Goal: Task Accomplishment & Management: Manage account settings

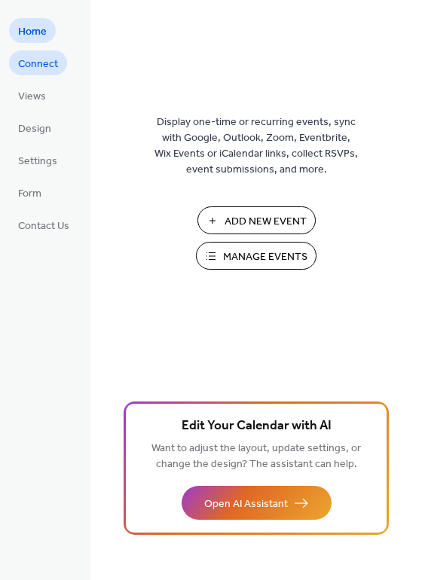
click at [41, 72] on span "Connect" at bounding box center [38, 65] width 40 height 16
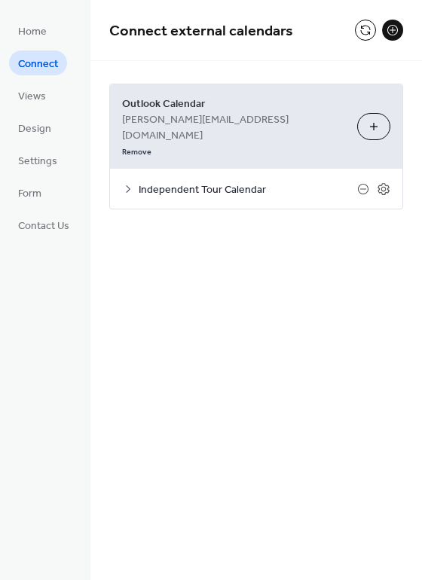
click at [130, 183] on icon at bounding box center [128, 189] width 12 height 12
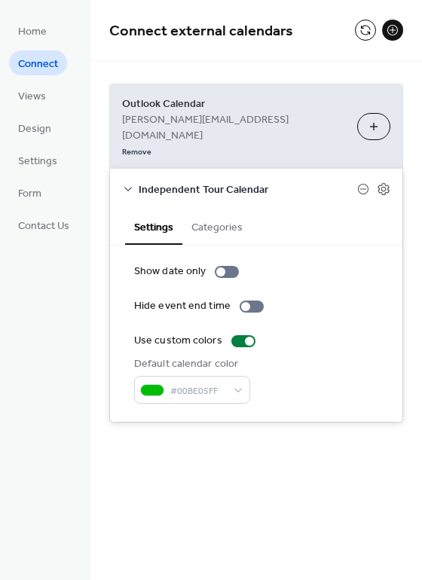
click at [130, 183] on icon at bounding box center [128, 189] width 12 height 12
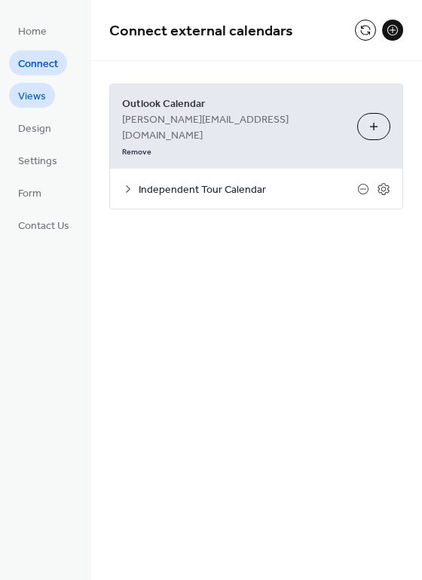
click at [46, 93] on link "Views" at bounding box center [32, 95] width 46 height 25
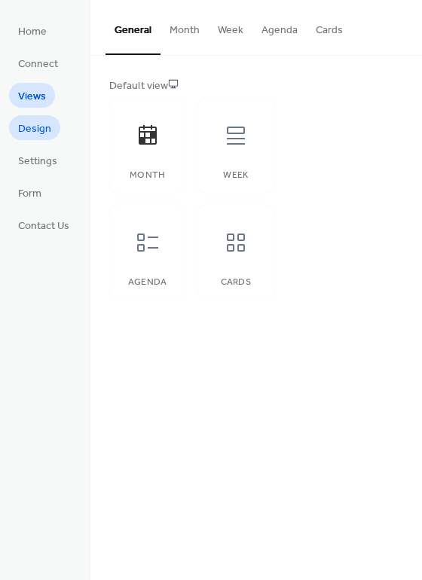
click at [33, 115] on link "Design" at bounding box center [34, 127] width 51 height 25
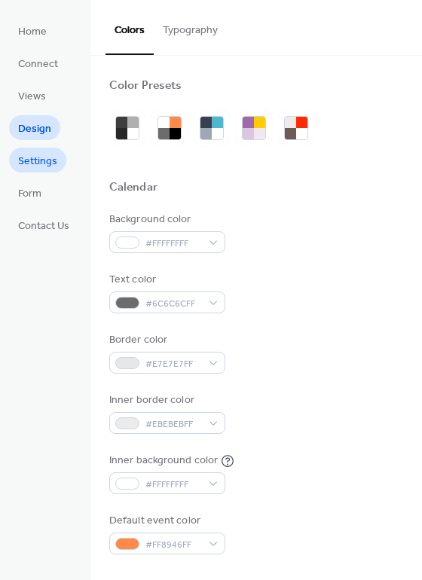
click at [41, 162] on span "Settings" at bounding box center [37, 162] width 39 height 16
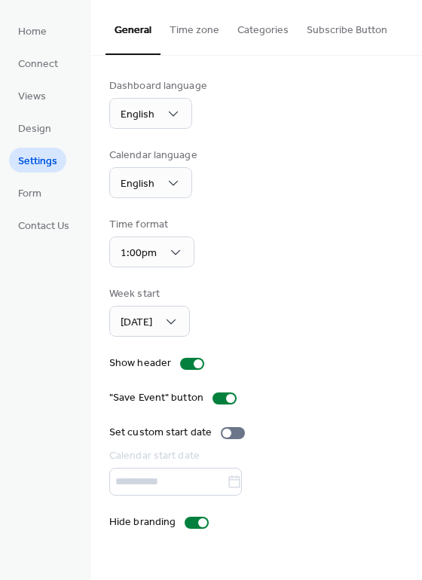
click at [255, 30] on button "Categories" at bounding box center [262, 27] width 69 height 54
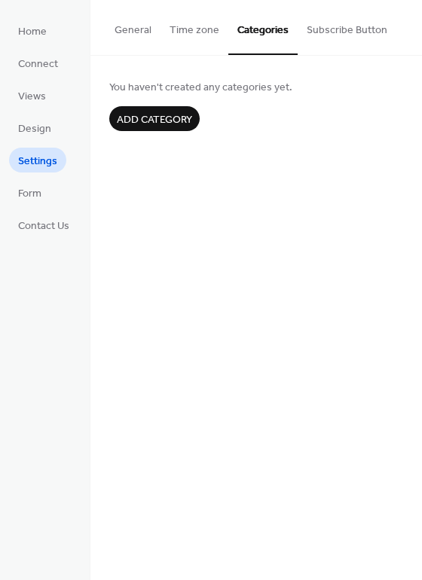
click at [199, 35] on button "Time zone" at bounding box center [195, 27] width 68 height 54
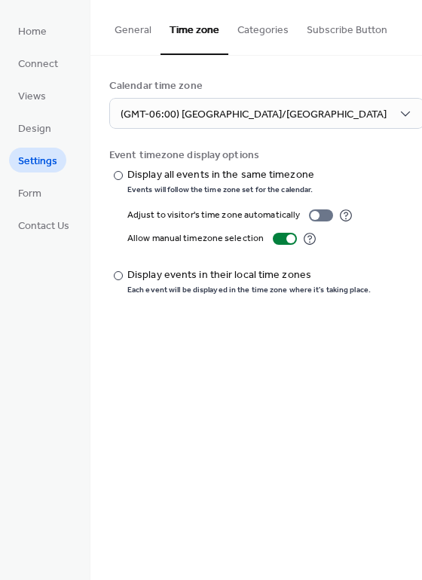
click at [142, 26] on button "General" at bounding box center [133, 27] width 55 height 54
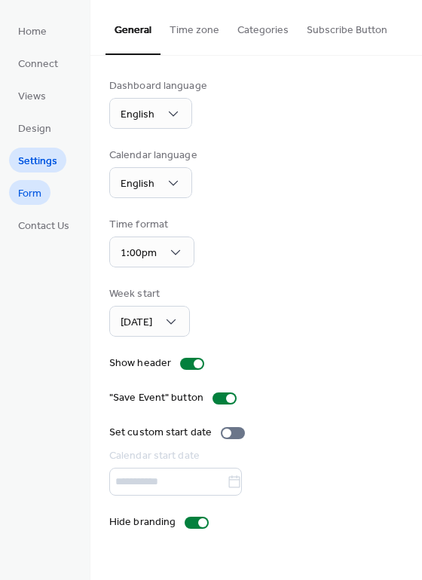
click at [48, 187] on link "Form" at bounding box center [29, 192] width 41 height 25
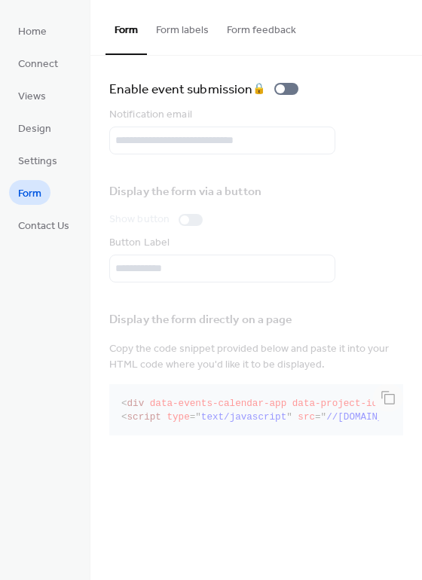
click at [198, 37] on button "Form labels" at bounding box center [182, 27] width 71 height 54
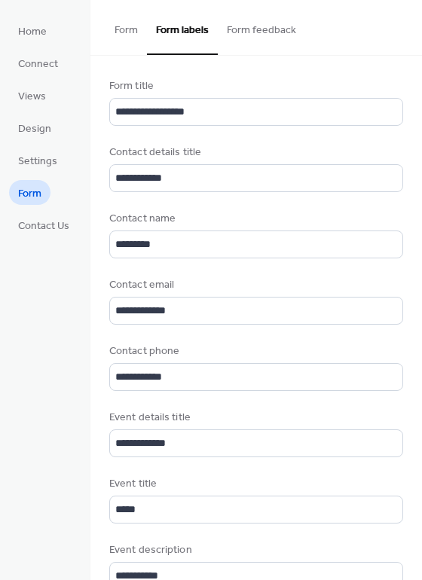
click at [277, 27] on button "Form feedback" at bounding box center [261, 27] width 87 height 54
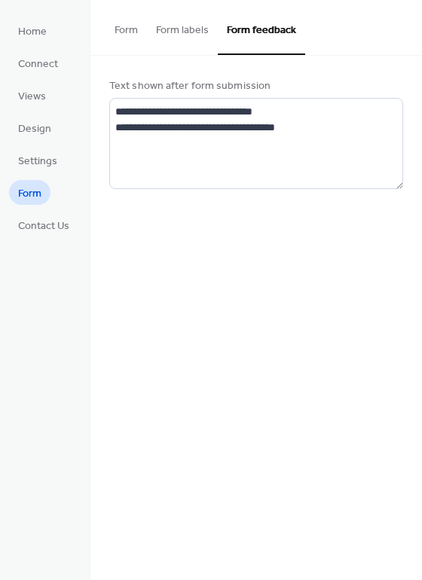
click at [204, 29] on button "Form labels" at bounding box center [182, 27] width 71 height 54
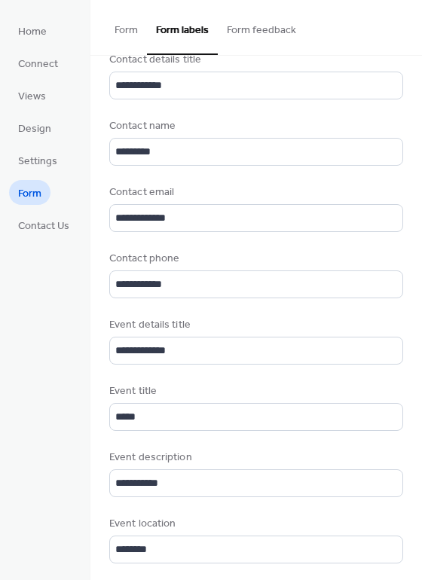
click at [127, 37] on button "Form" at bounding box center [126, 27] width 41 height 54
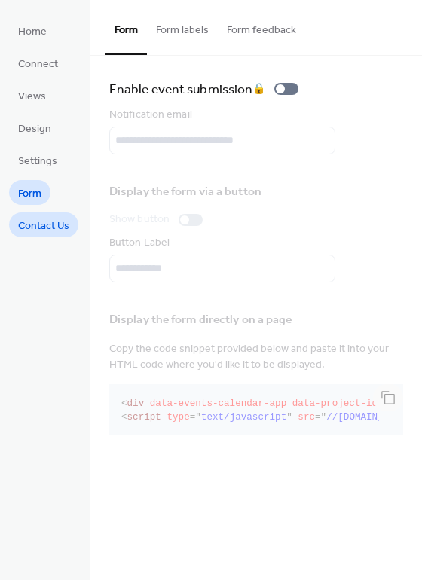
click at [47, 226] on span "Contact Us" at bounding box center [43, 227] width 51 height 16
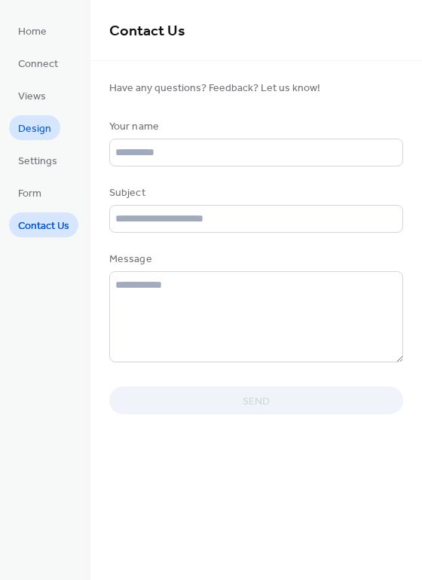
click at [43, 121] on span "Design" at bounding box center [34, 129] width 33 height 16
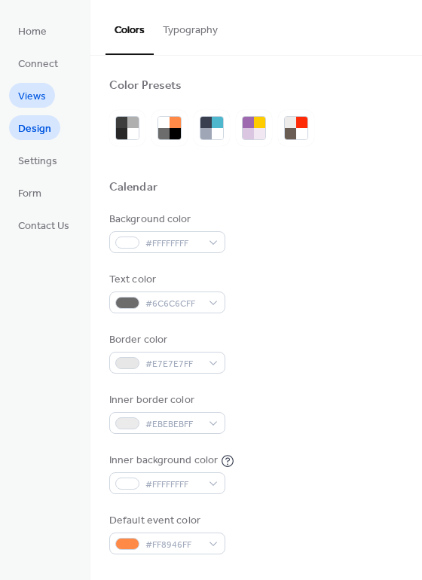
click at [43, 89] on span "Views" at bounding box center [32, 97] width 28 height 16
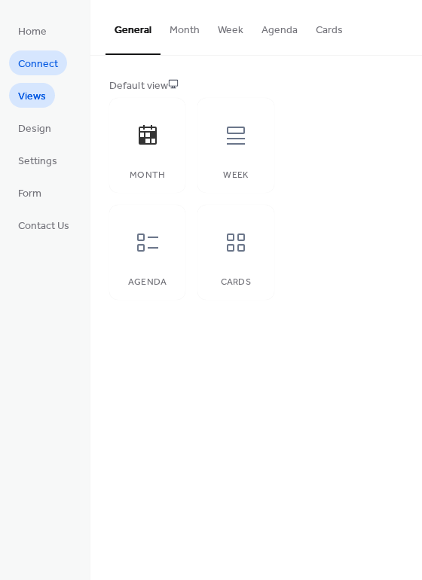
click at [43, 60] on span "Connect" at bounding box center [38, 65] width 40 height 16
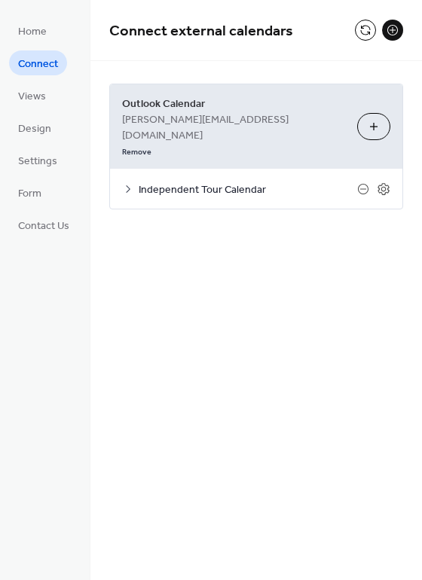
click at [123, 183] on icon at bounding box center [128, 189] width 12 height 12
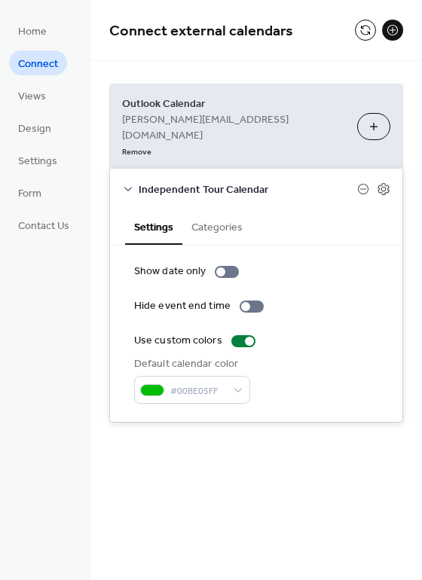
click at [122, 183] on icon at bounding box center [128, 189] width 12 height 12
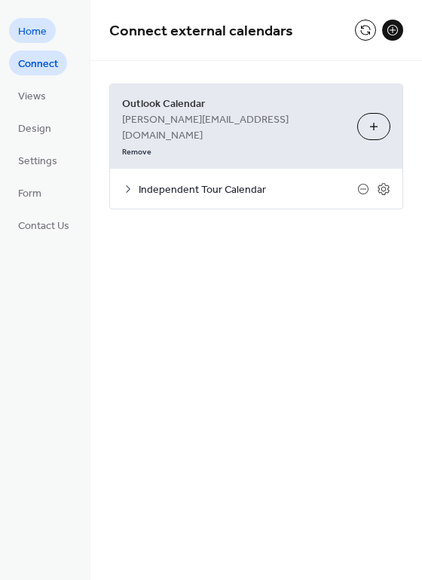
click at [36, 35] on span "Home" at bounding box center [32, 32] width 29 height 16
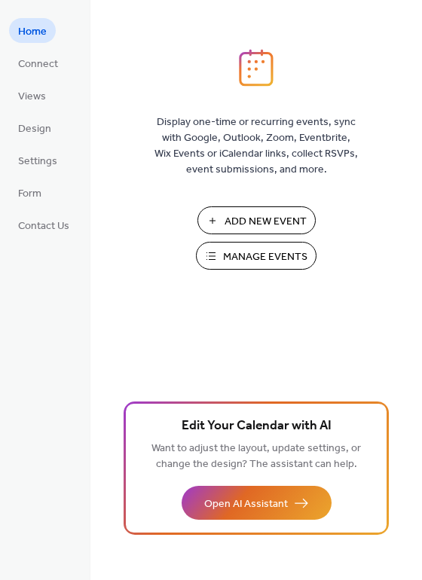
click at [254, 214] on span "Add New Event" at bounding box center [266, 222] width 82 height 16
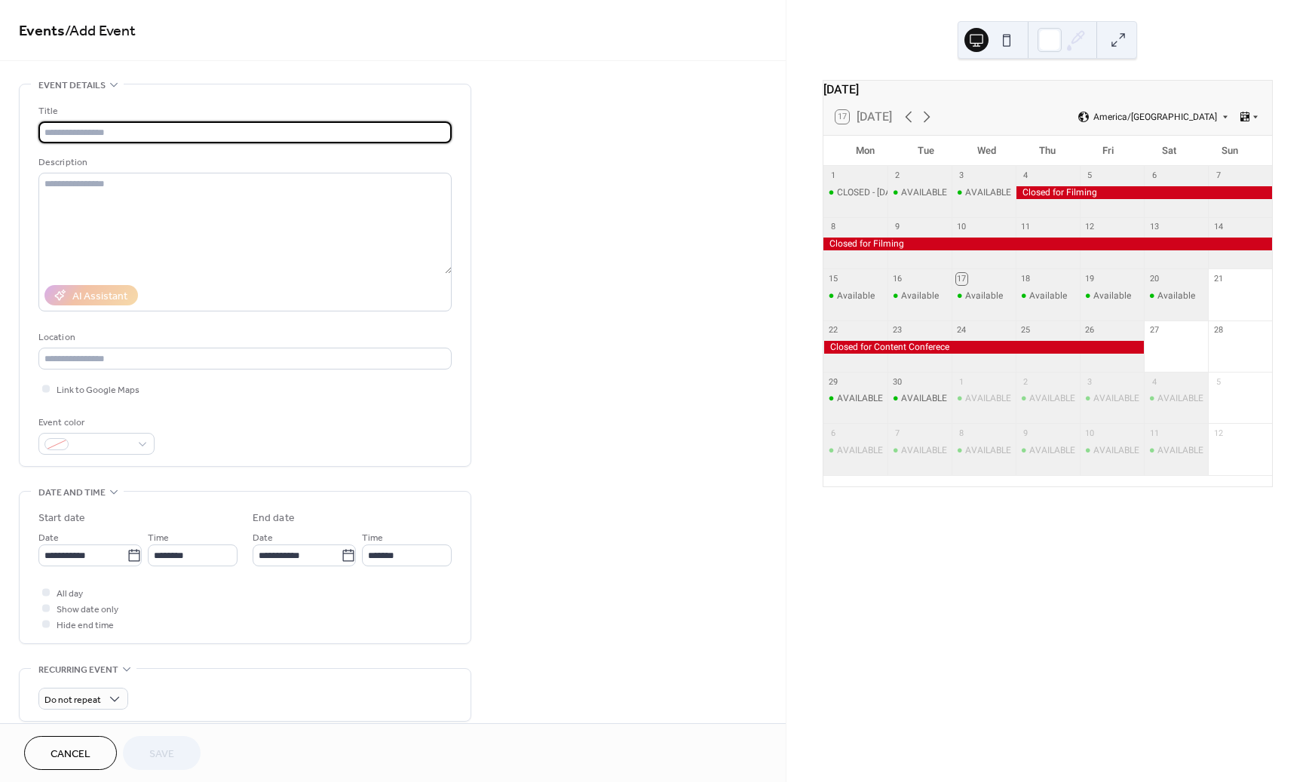
click at [1076, 353] on div at bounding box center [983, 347] width 320 height 13
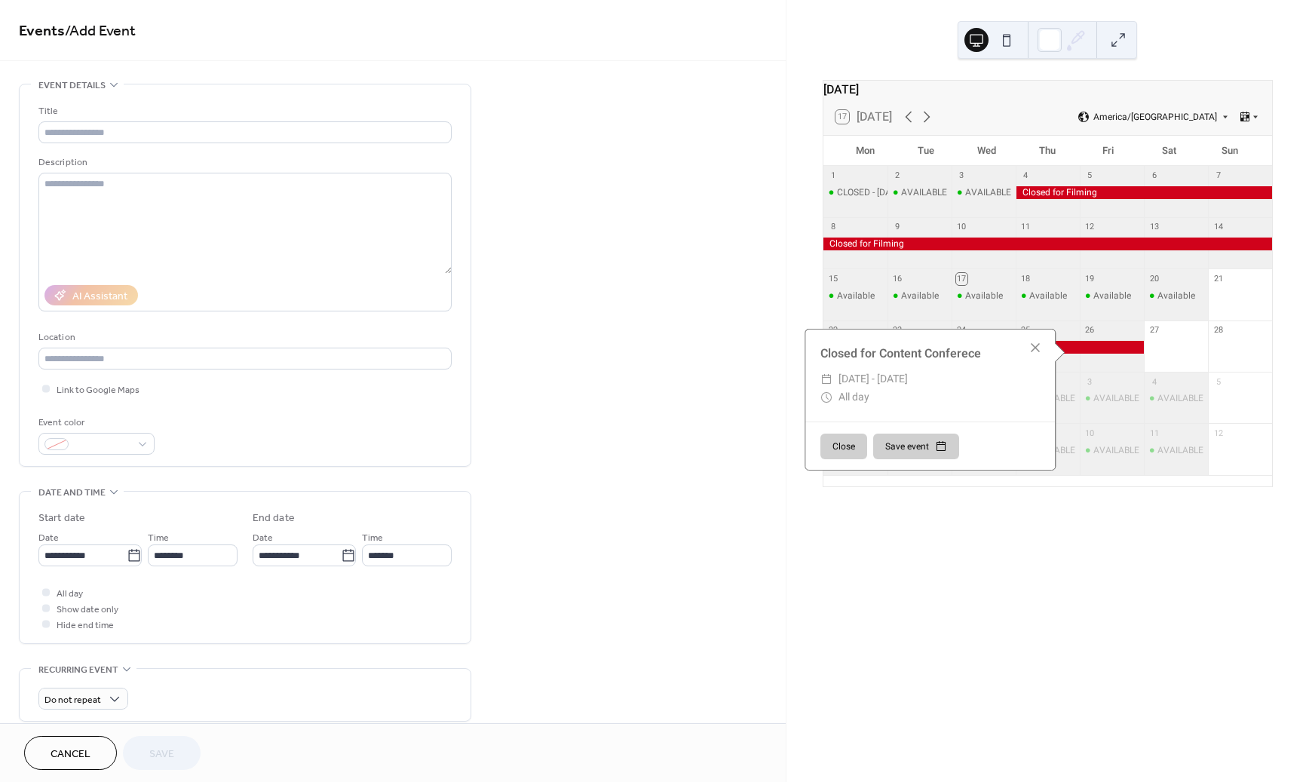
click at [705, 348] on div "**********" at bounding box center [393, 545] width 786 height 923
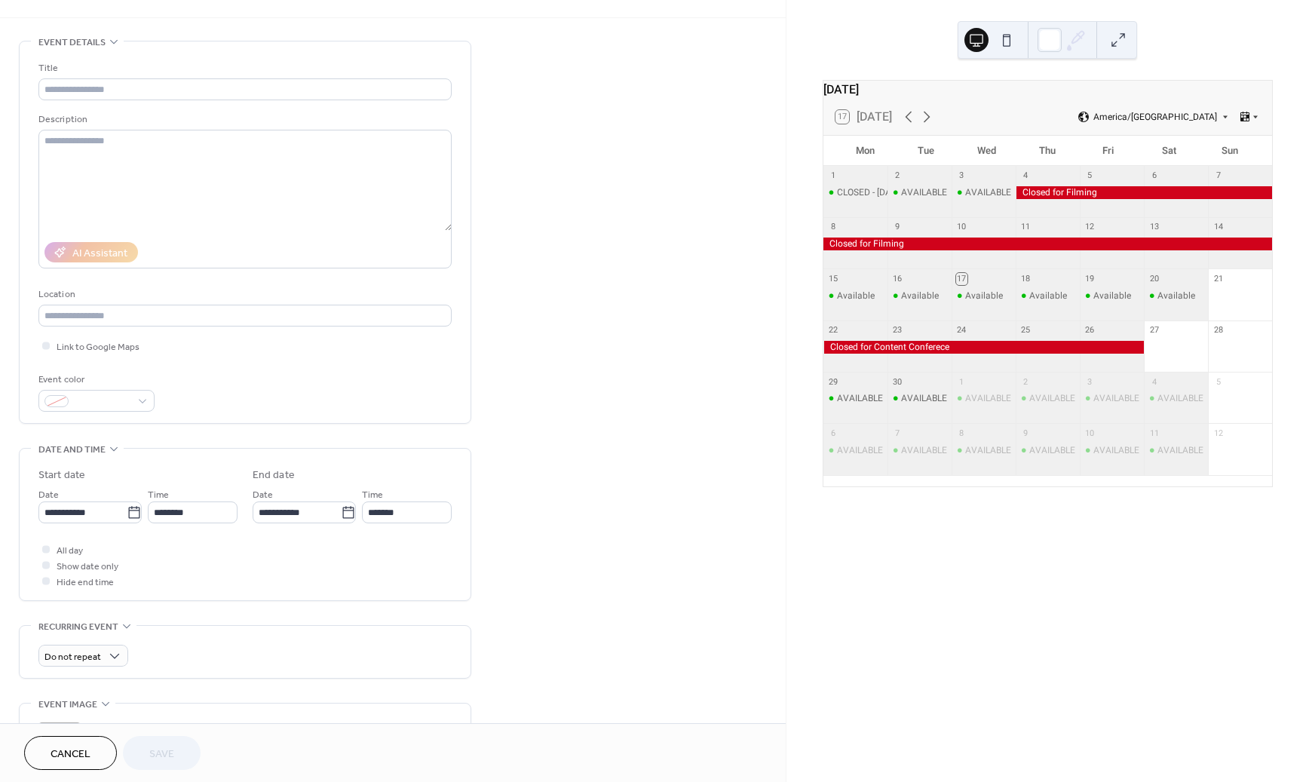
scroll to position [44, 0]
click at [91, 507] on input "**********" at bounding box center [82, 512] width 88 height 22
click at [209, 659] on td "27" at bounding box center [210, 668] width 24 height 22
type input "**********"
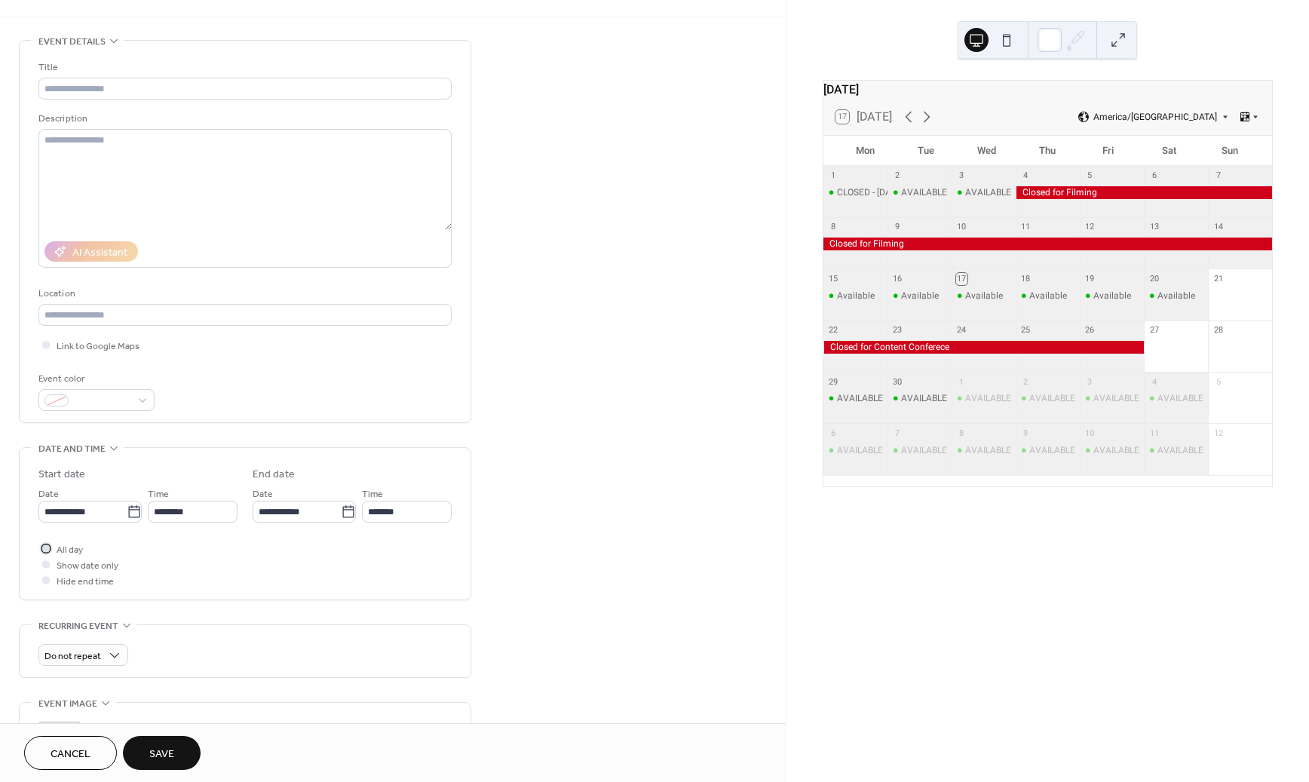
click at [43, 547] on div at bounding box center [46, 548] width 8 height 8
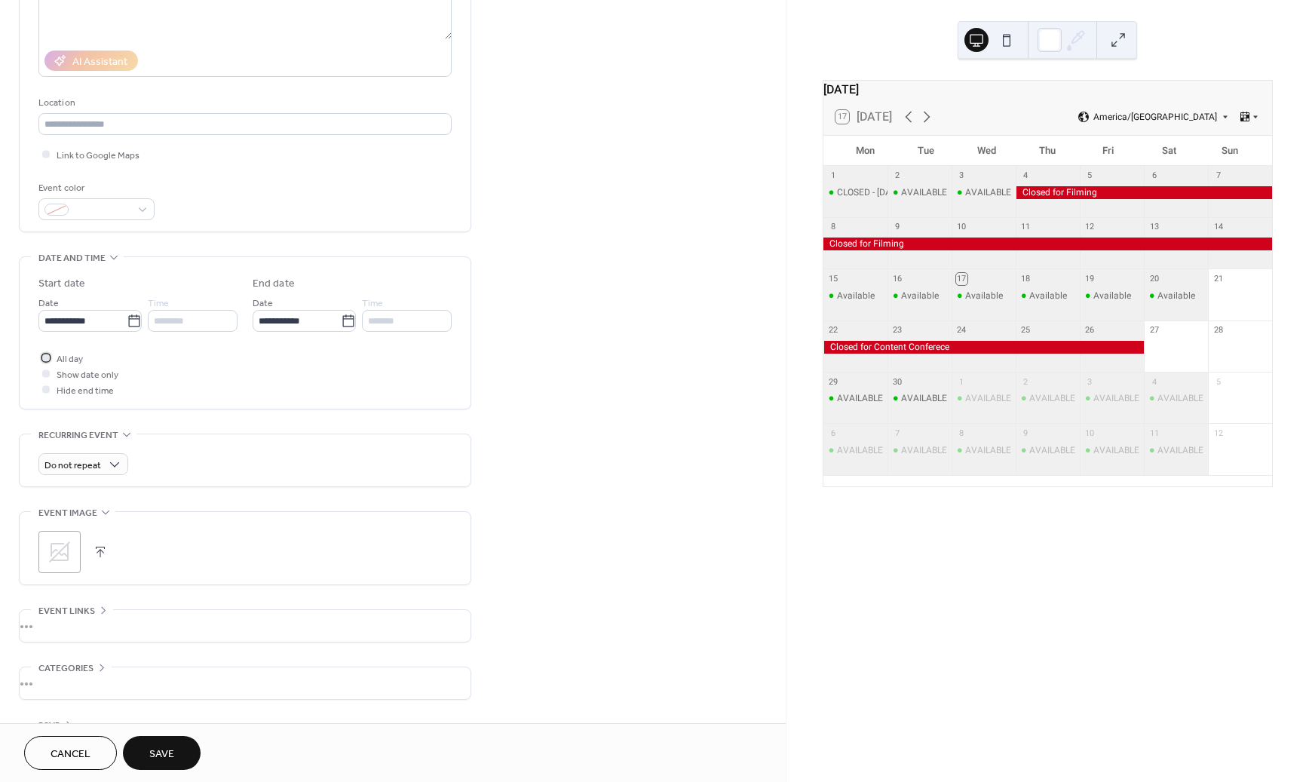
scroll to position [280, 0]
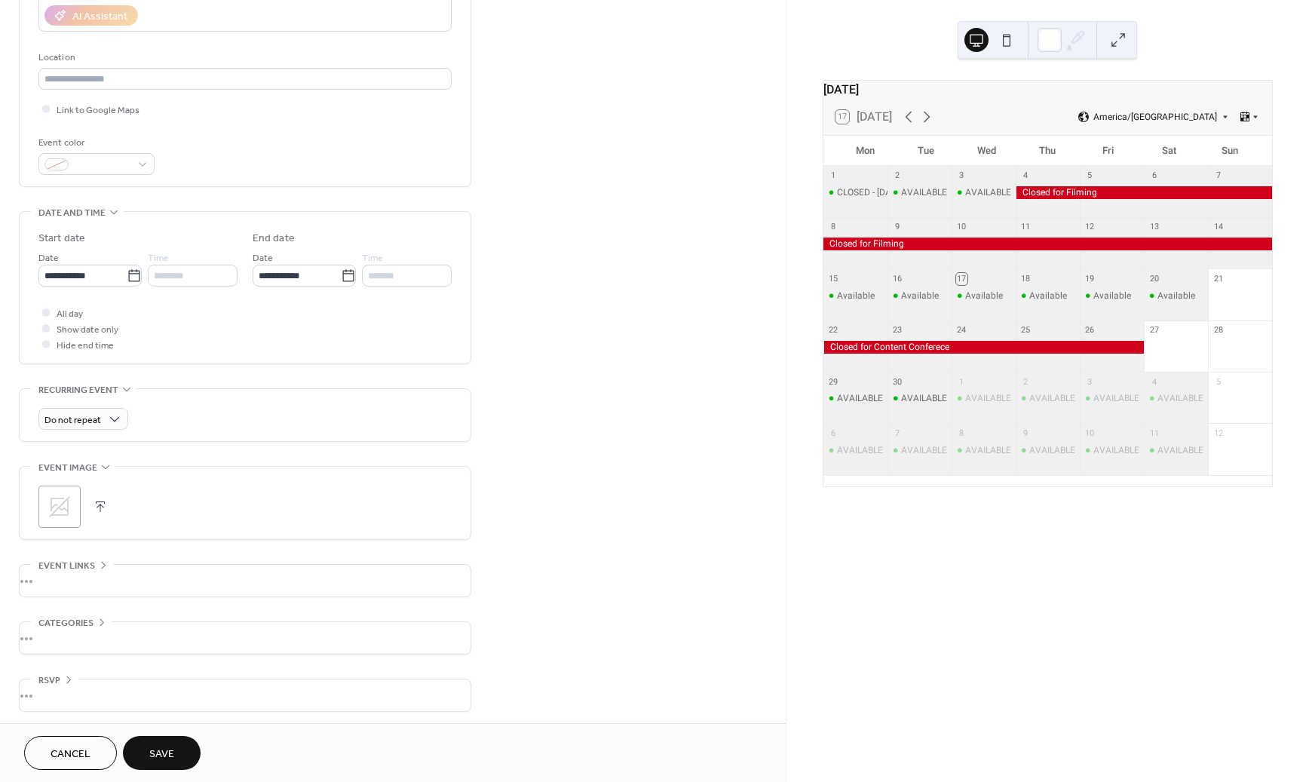
click at [95, 565] on div "•••" at bounding box center [245, 581] width 451 height 32
click at [95, 563] on div "Event links" at bounding box center [72, 565] width 82 height 16
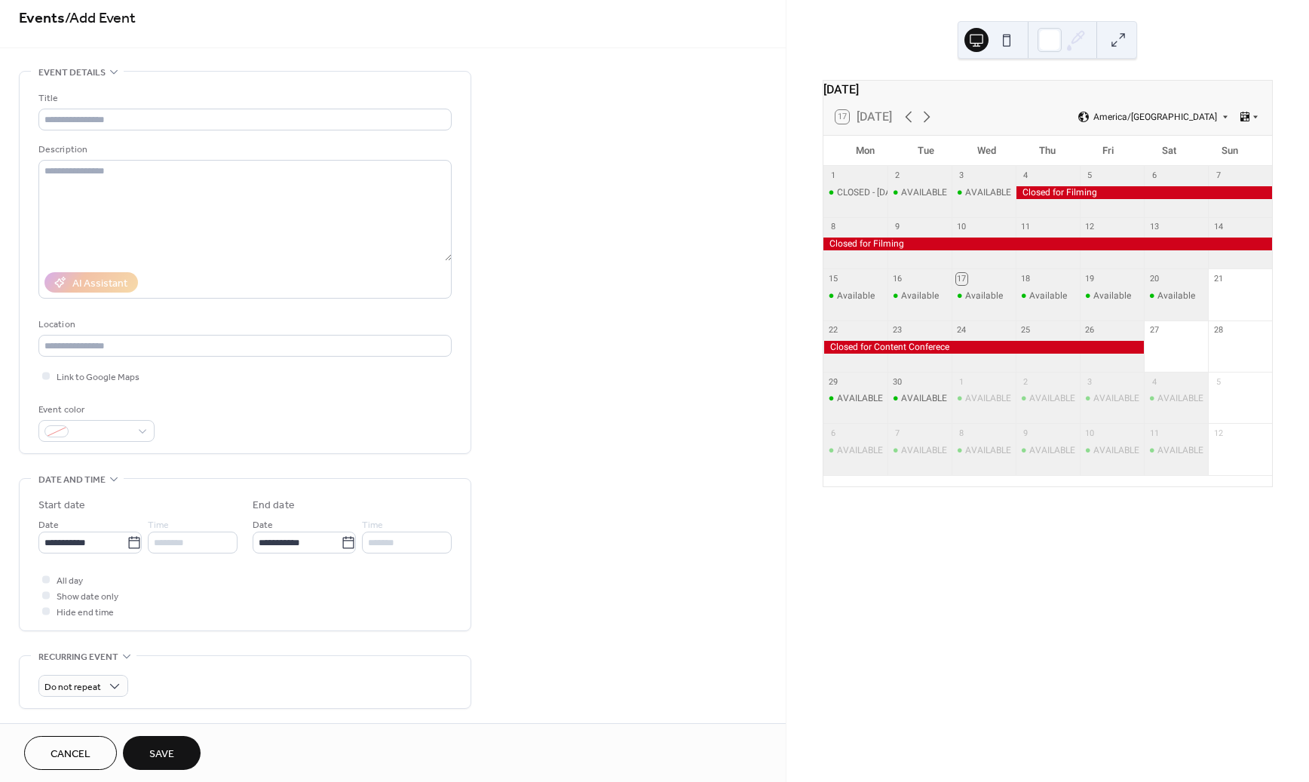
scroll to position [0, 0]
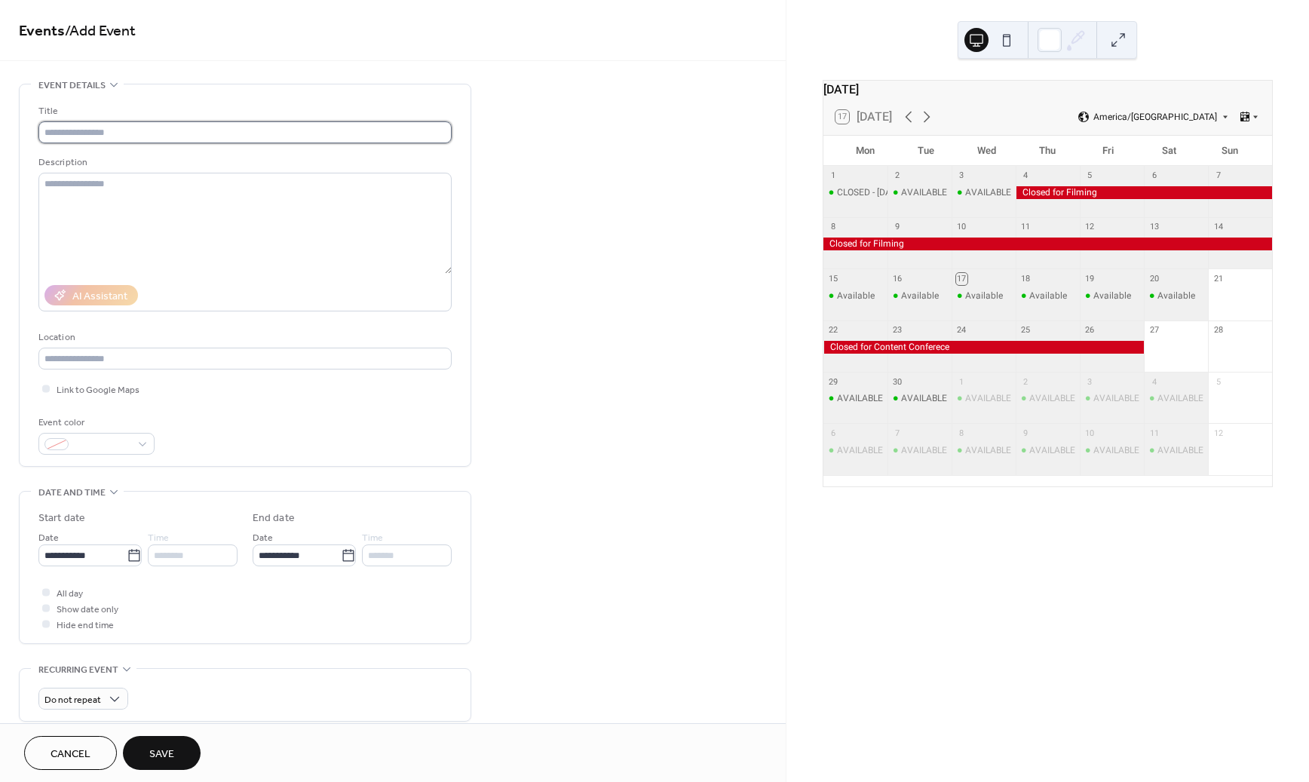
click at [127, 128] on input "text" at bounding box center [244, 132] width 413 height 22
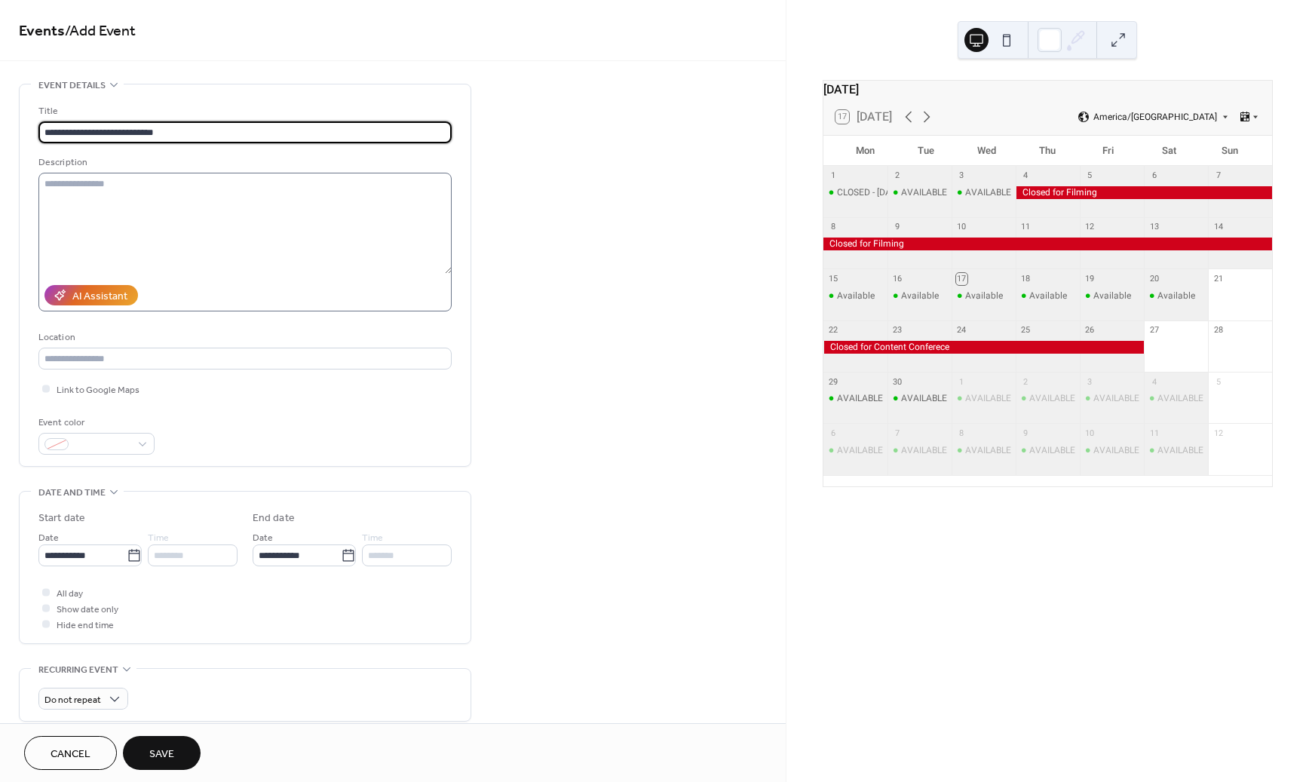
type input "**********"
click at [205, 189] on textarea at bounding box center [244, 223] width 413 height 101
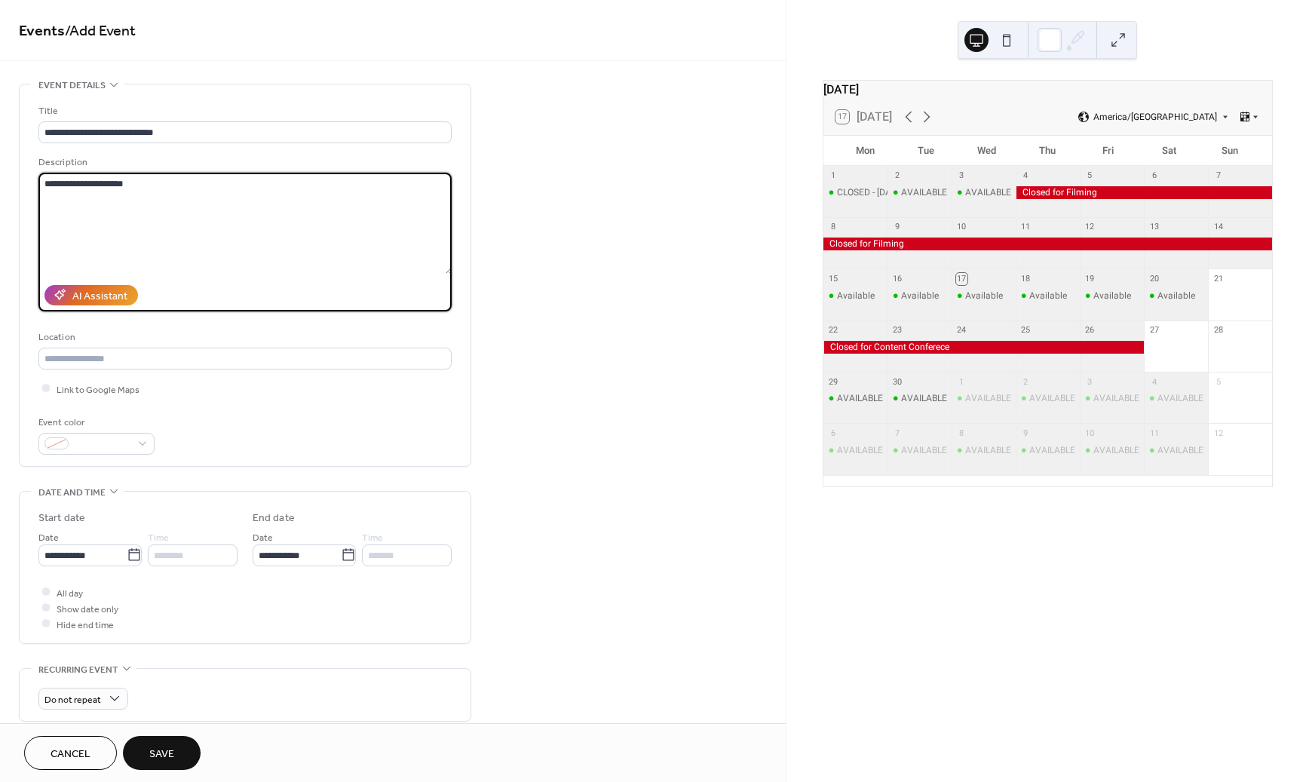
type textarea "**********"
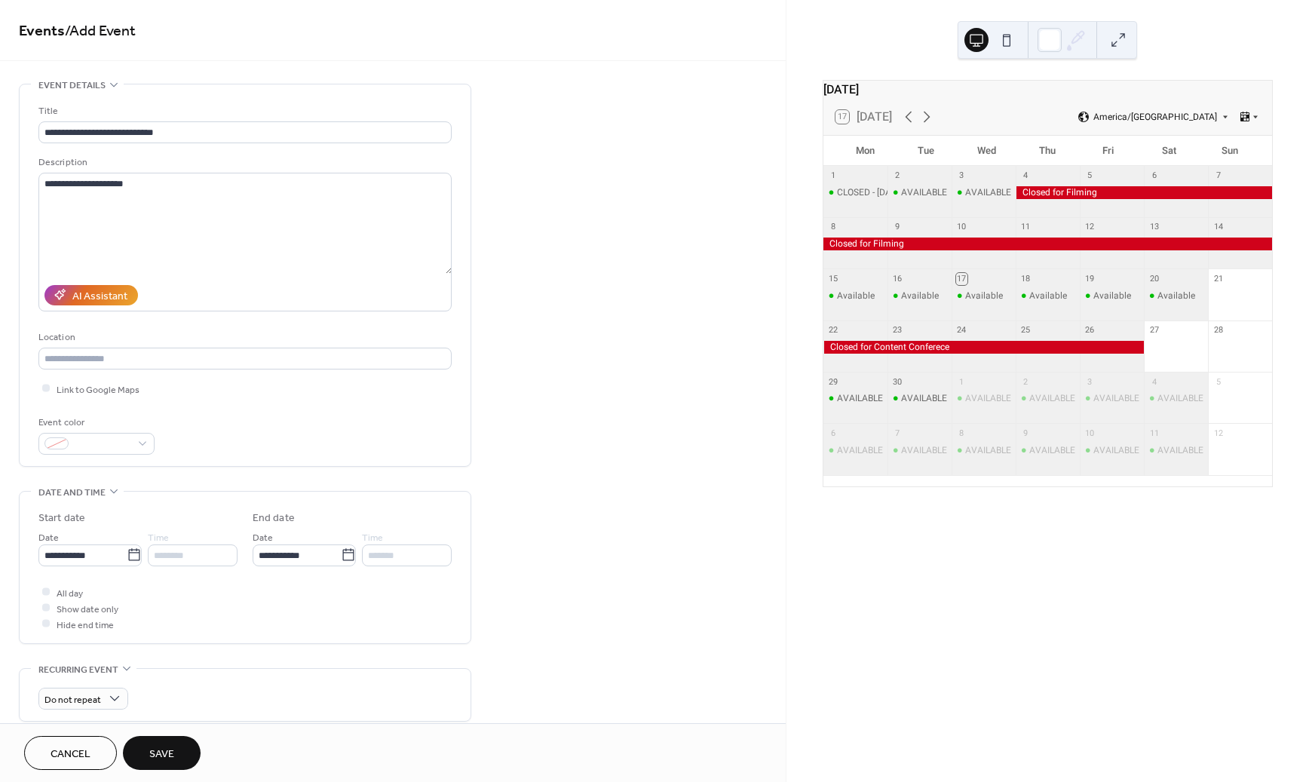
click at [231, 390] on div "Link to Google Maps" at bounding box center [244, 389] width 413 height 16
click at [141, 440] on div at bounding box center [96, 444] width 116 height 22
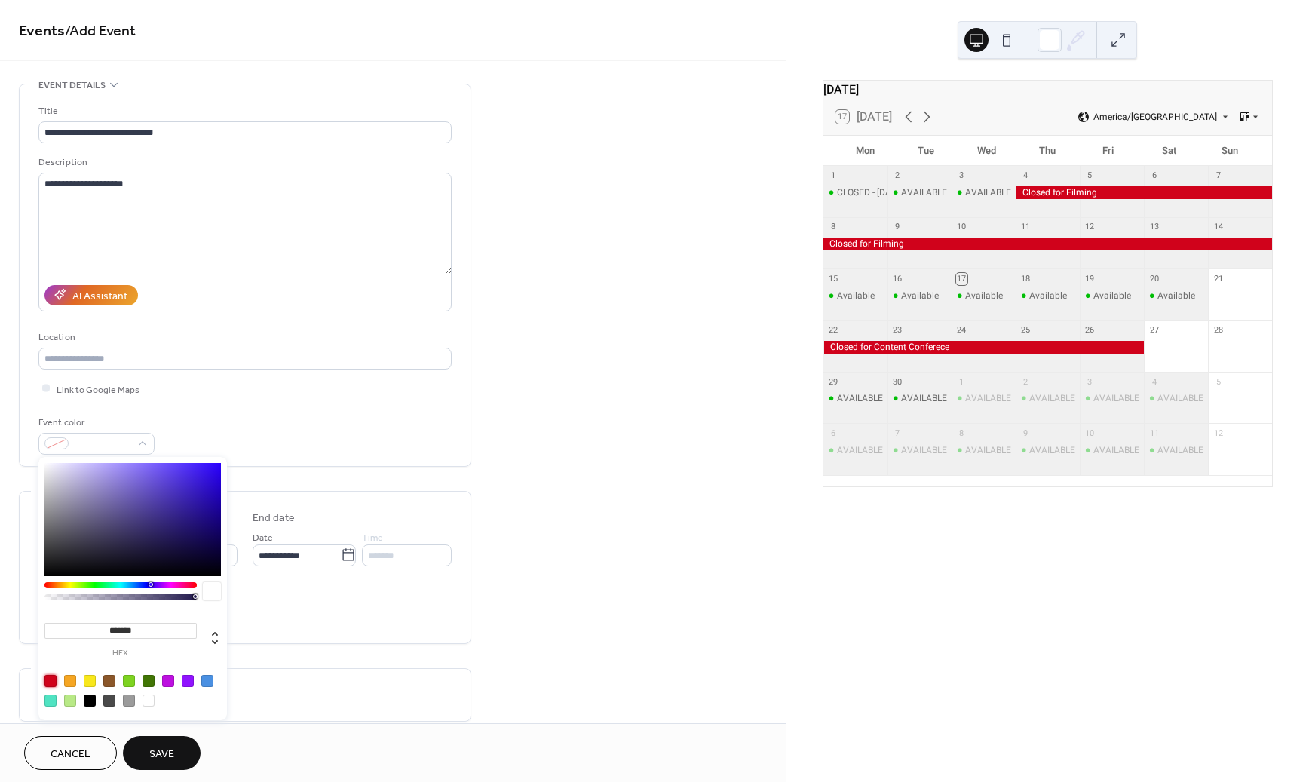
click at [46, 684] on div at bounding box center [50, 681] width 12 height 12
type input "*******"
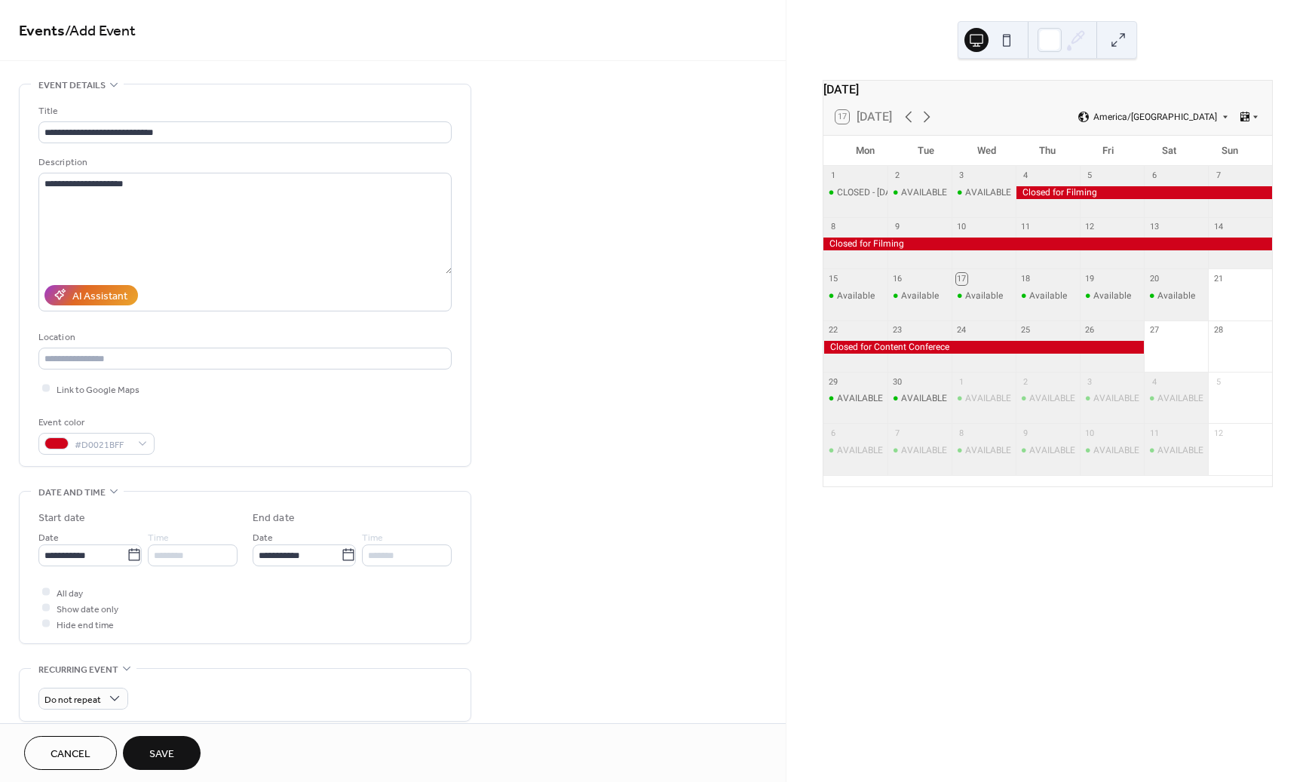
click at [612, 380] on div "**********" at bounding box center [393, 545] width 786 height 923
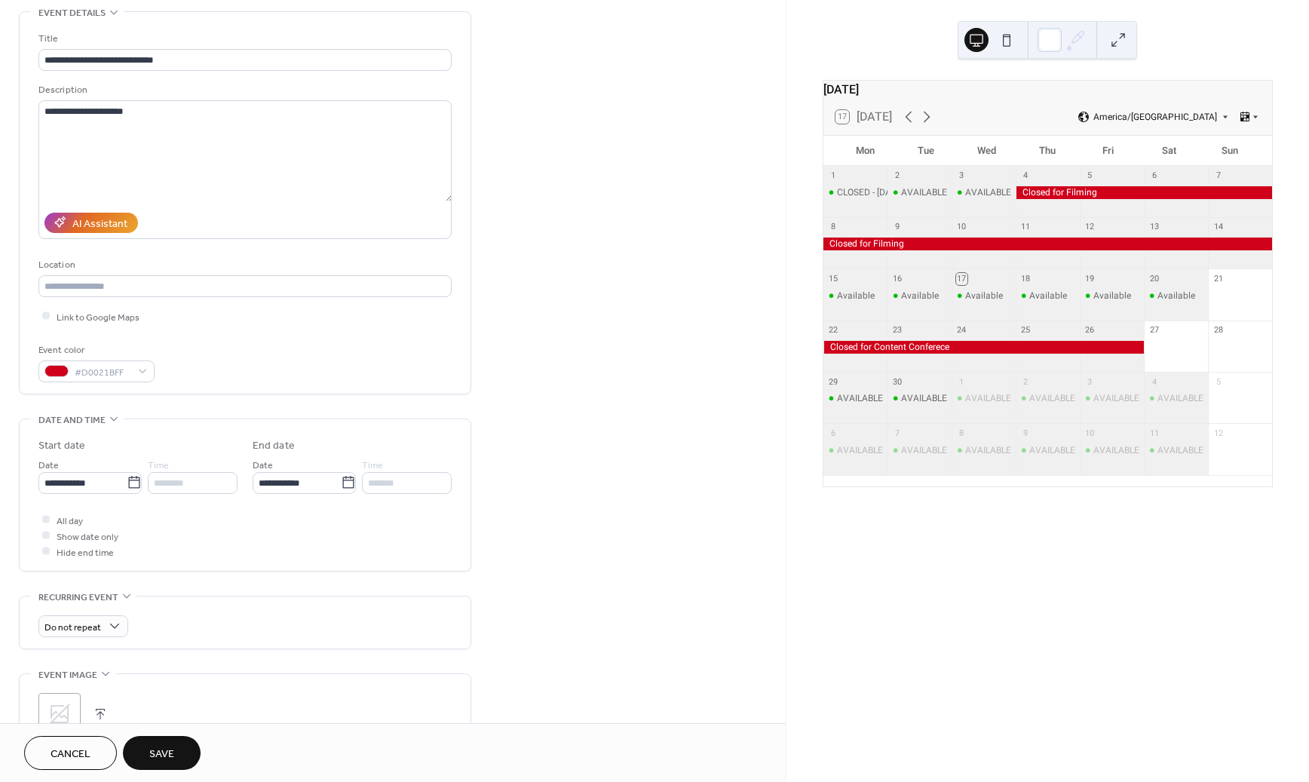
scroll to position [113, 0]
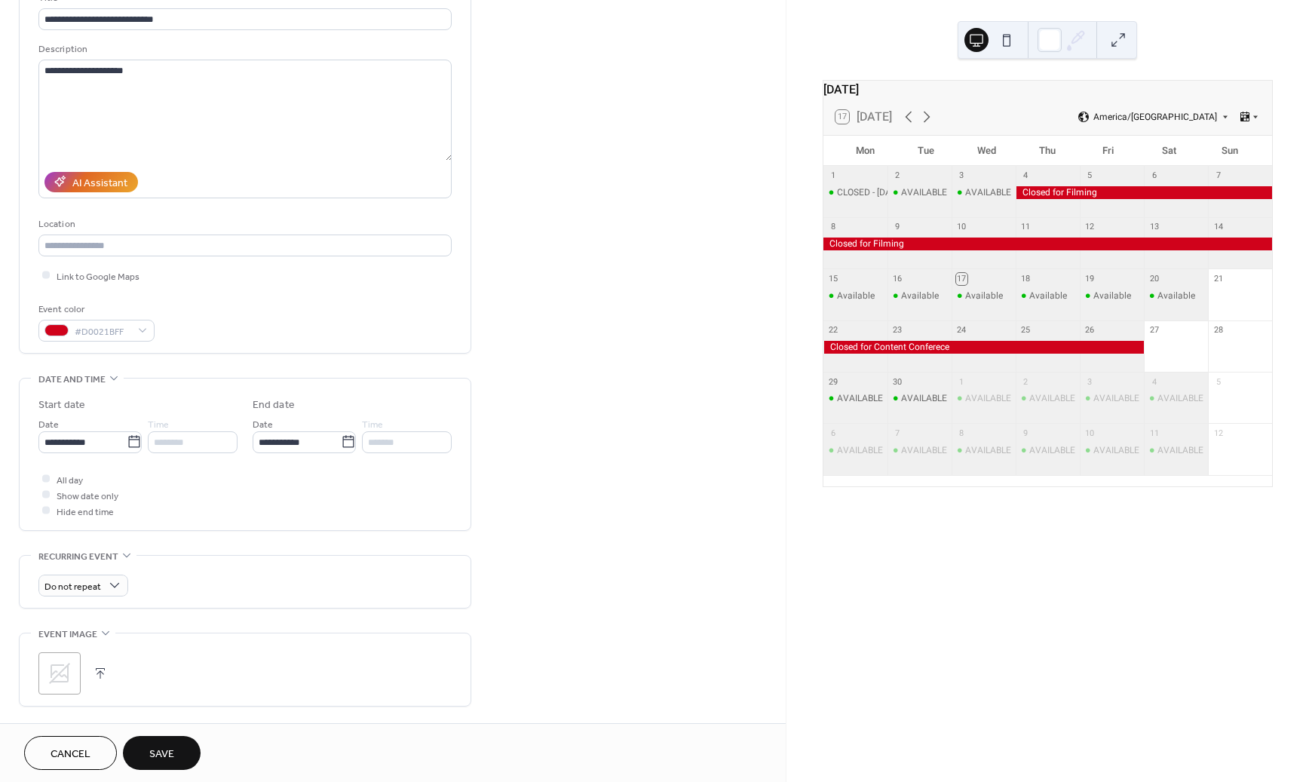
click at [176, 761] on button "Save" at bounding box center [162, 753] width 78 height 34
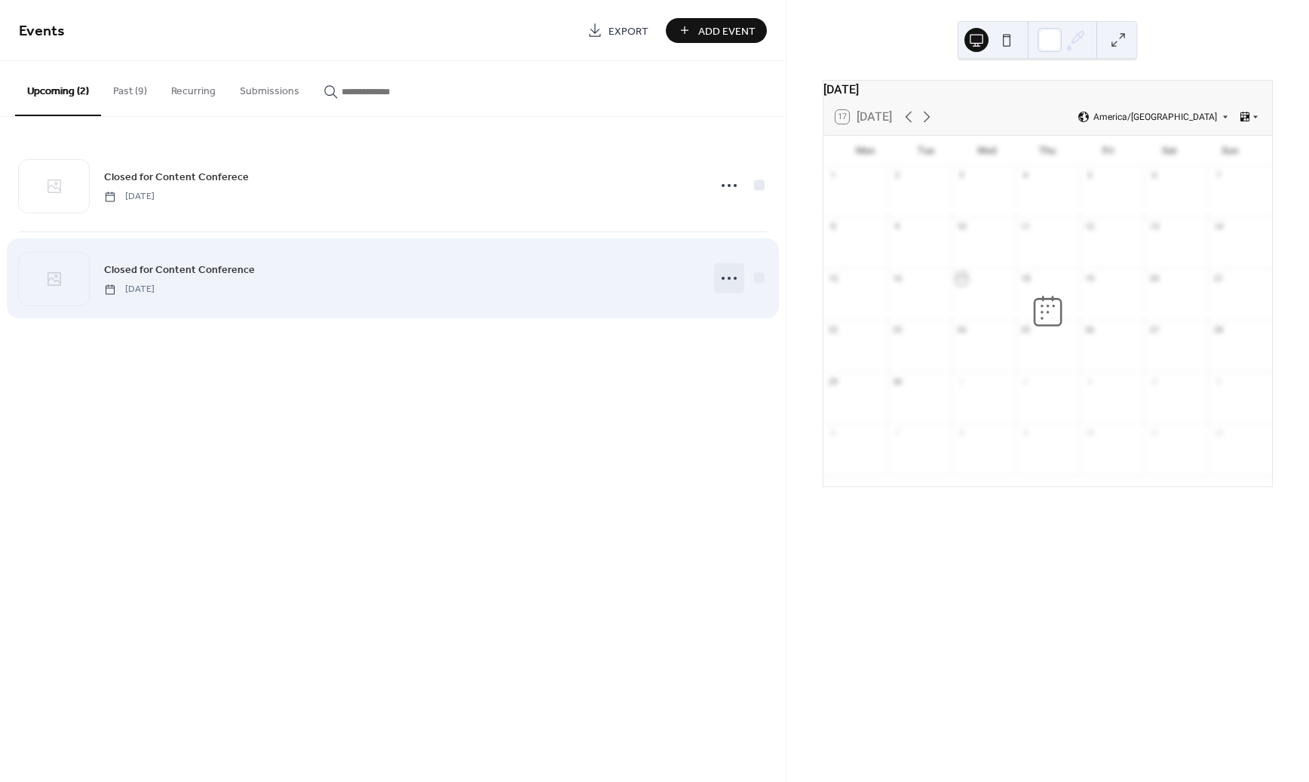
click at [730, 279] on icon at bounding box center [729, 278] width 24 height 24
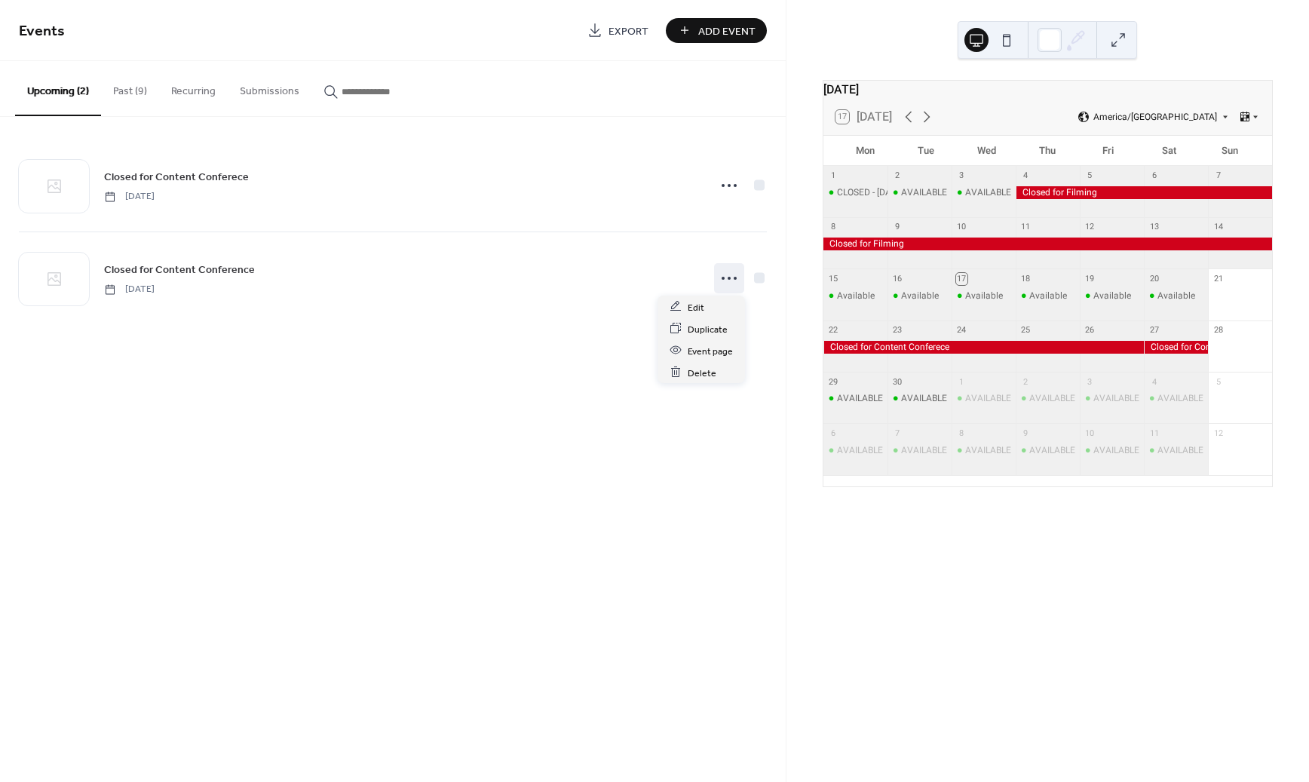
click at [542, 387] on div "Events Export Add Event Upcoming (2) Past (9) Recurring Submissions Closed for …" at bounding box center [393, 391] width 786 height 782
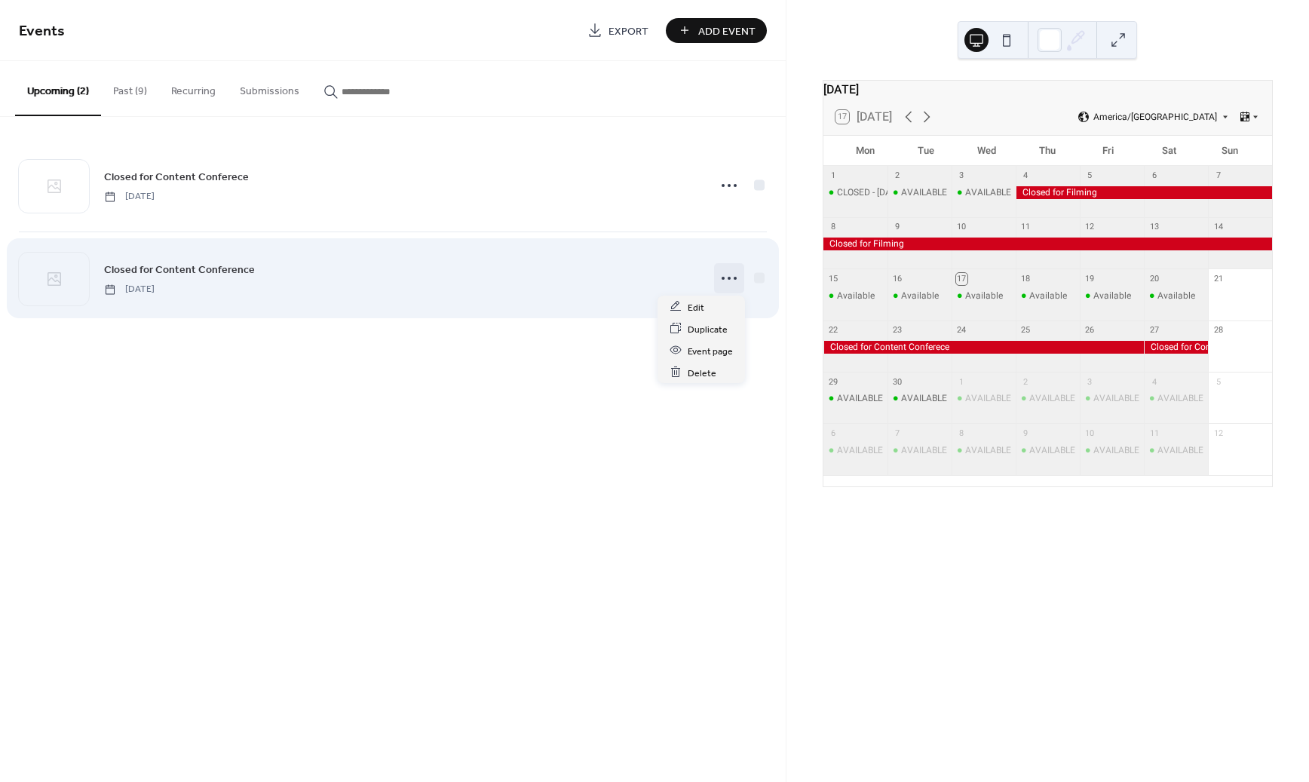
click at [730, 276] on icon at bounding box center [729, 278] width 24 height 24
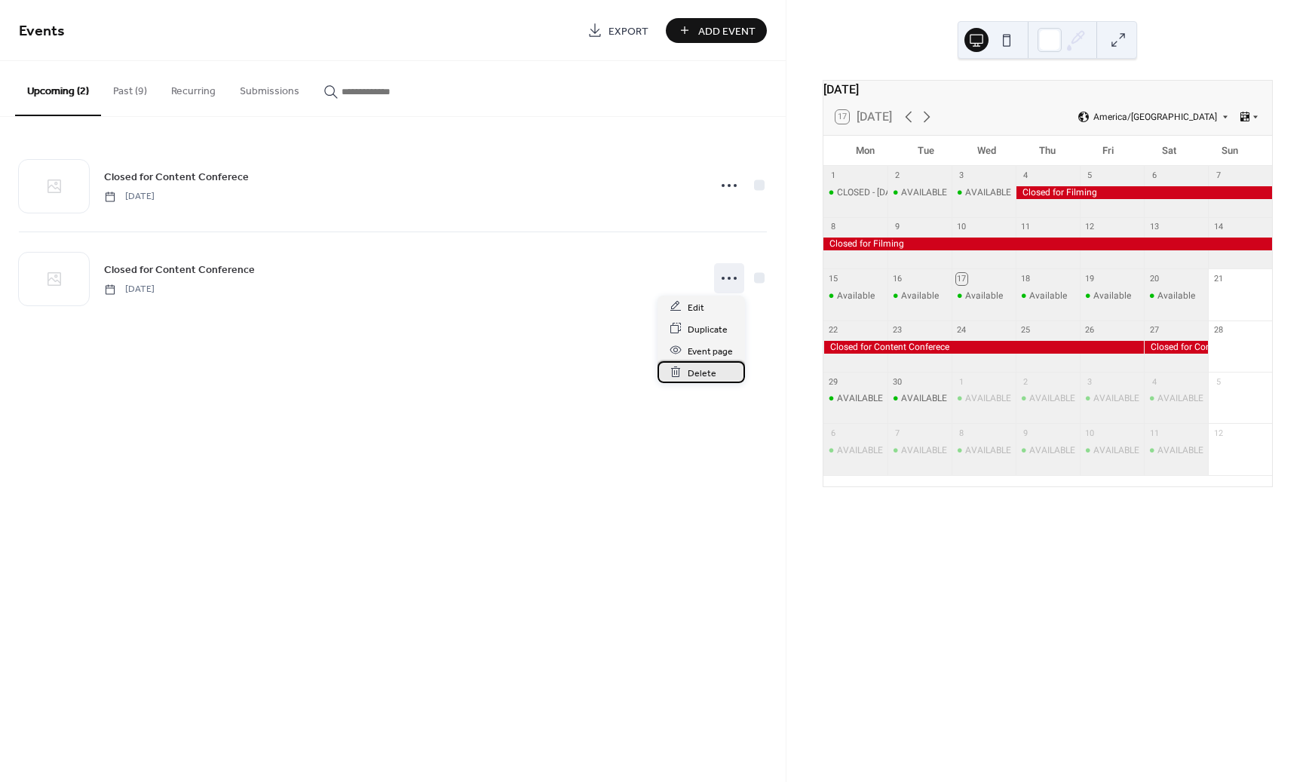
click at [706, 368] on span "Delete" at bounding box center [702, 373] width 29 height 16
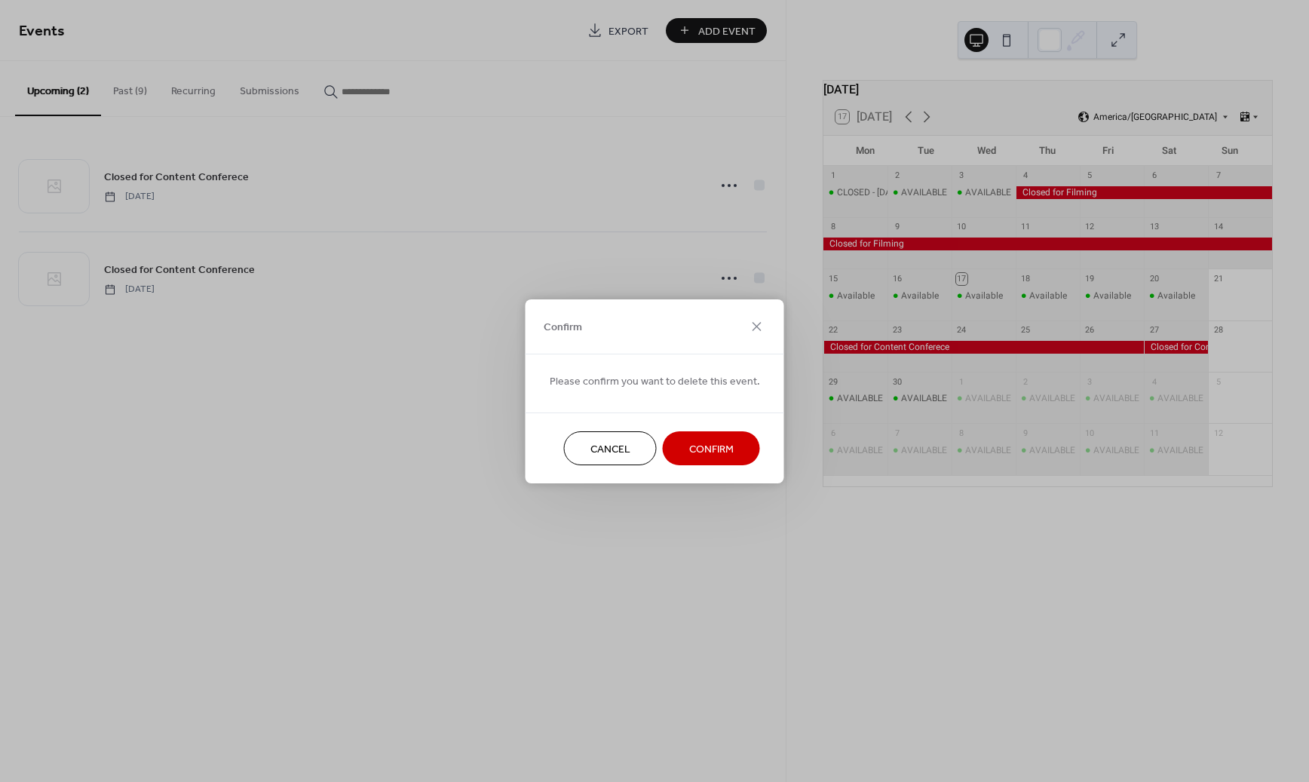
click at [712, 441] on span "Confirm" at bounding box center [711, 449] width 44 height 16
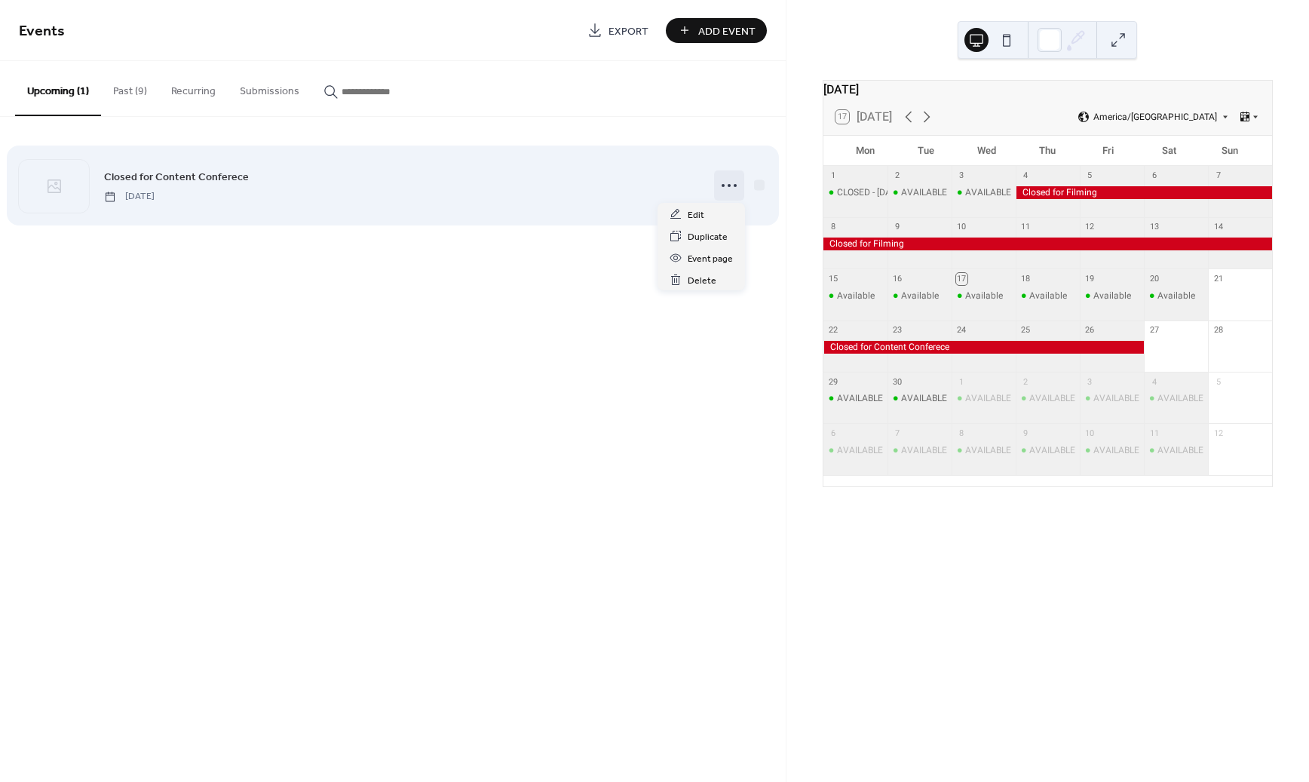
click at [721, 182] on icon at bounding box center [729, 185] width 24 height 24
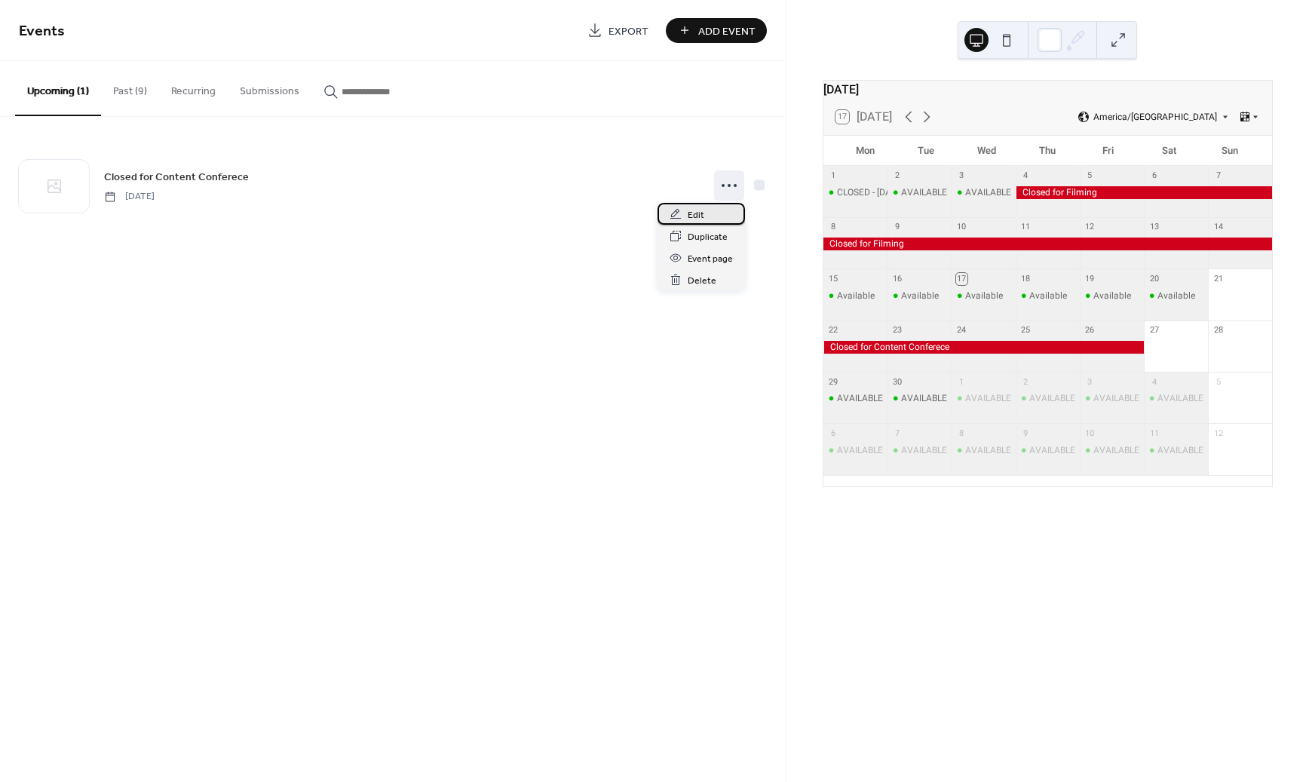
click at [716, 209] on div "Edit" at bounding box center [700, 214] width 87 height 22
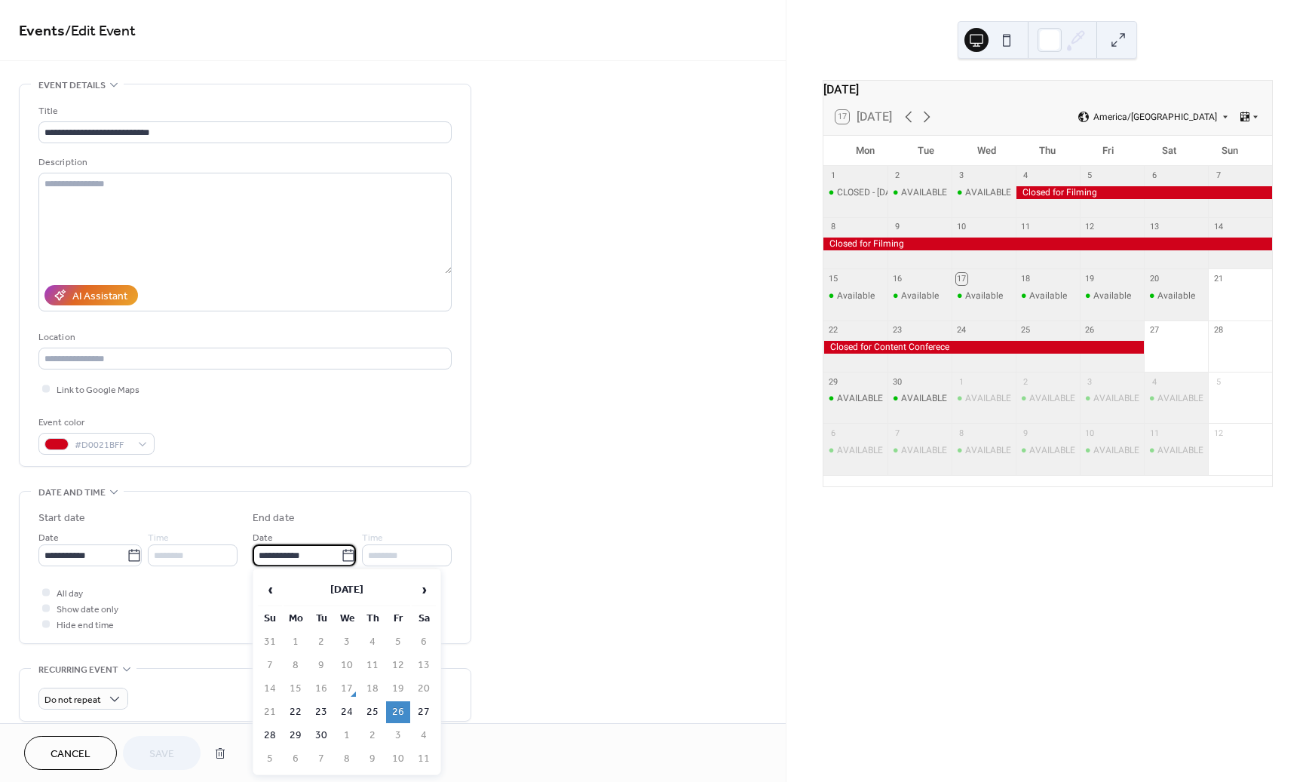
click at [272, 556] on input "**********" at bounding box center [297, 555] width 88 height 22
click at [426, 710] on td "27" at bounding box center [424, 712] width 24 height 22
type input "**********"
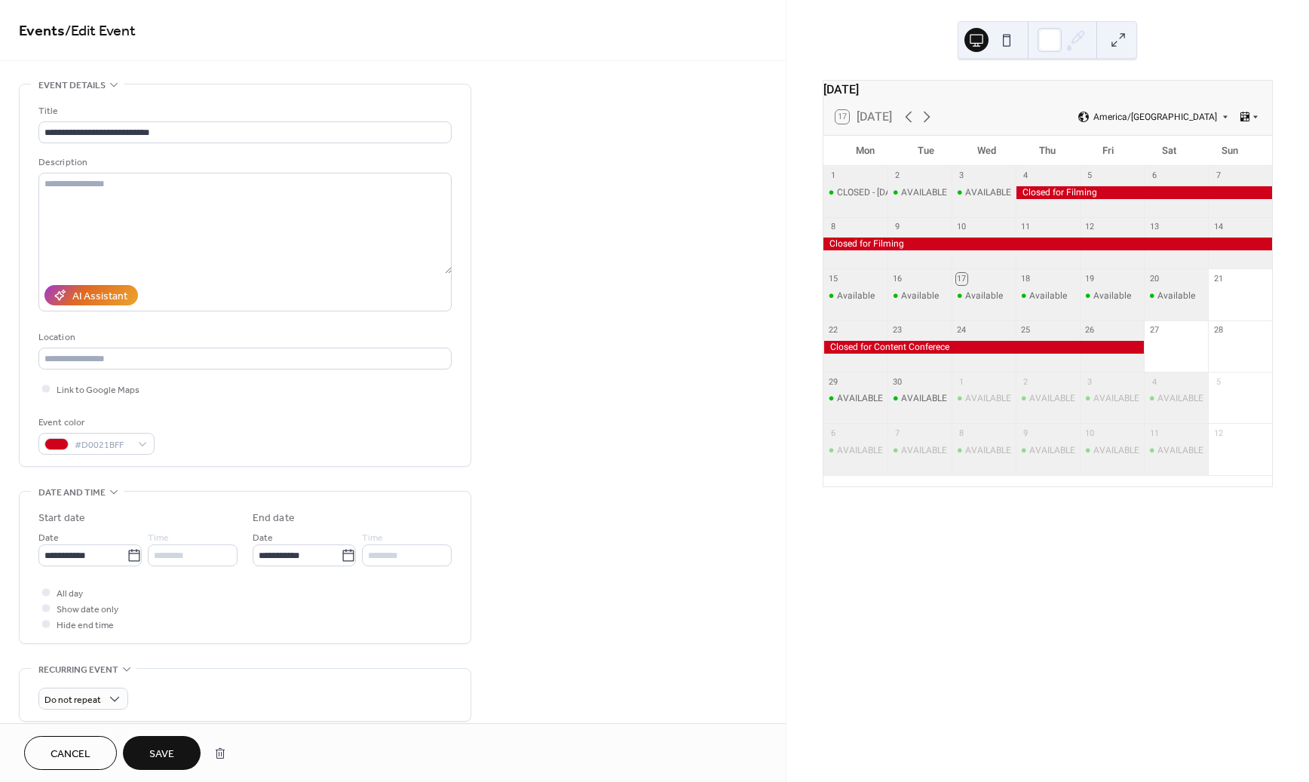
click at [158, 757] on span "Save" at bounding box center [161, 754] width 25 height 16
